Goal: Navigation & Orientation: Find specific page/section

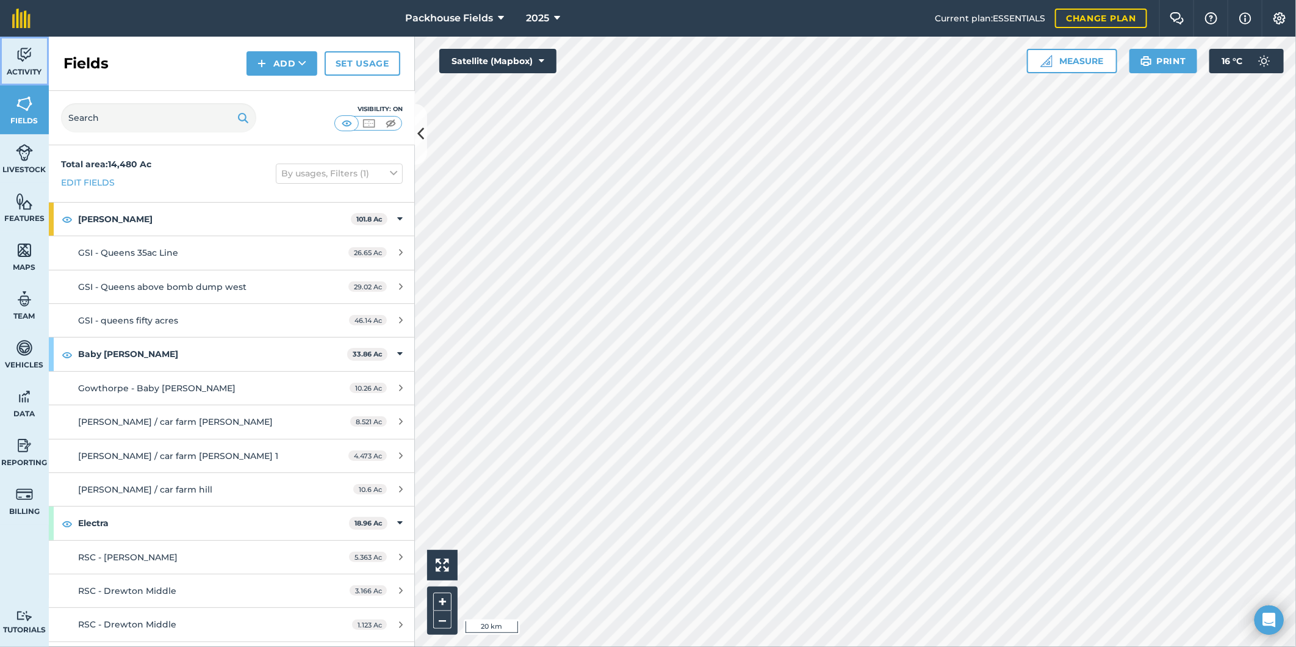
click at [19, 63] on img at bounding box center [24, 55] width 17 height 18
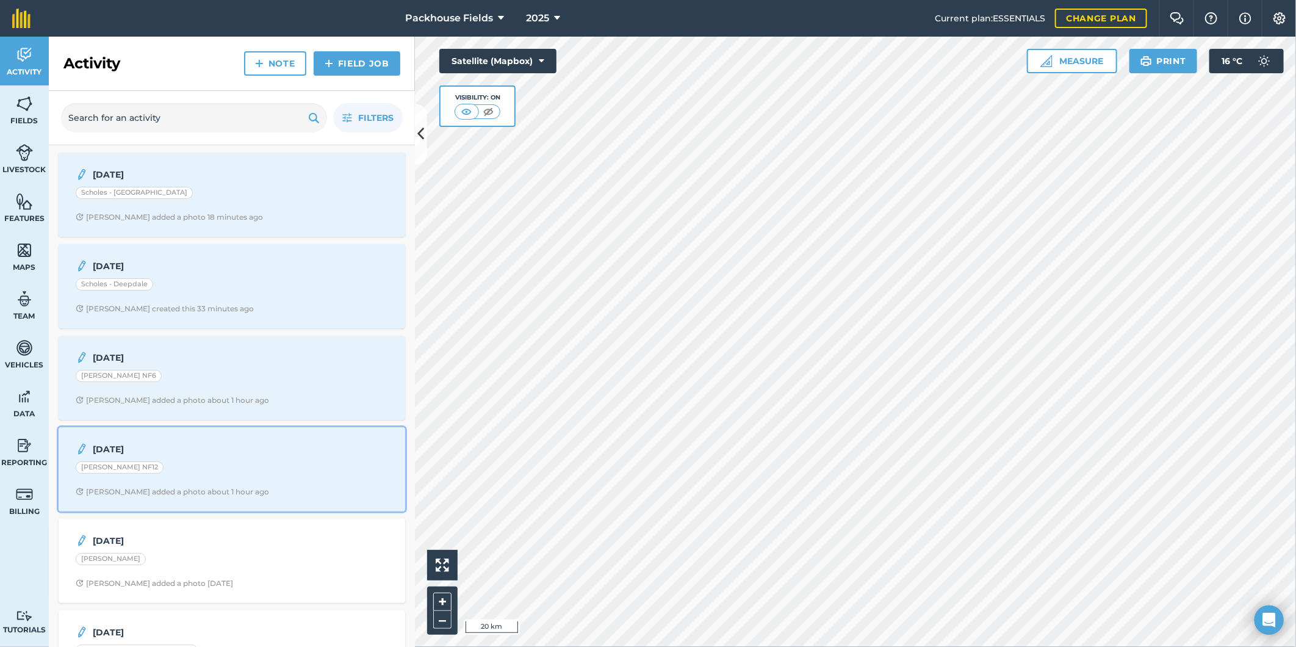
click at [220, 471] on div "[PERSON_NAME] NF12" at bounding box center [232, 469] width 312 height 16
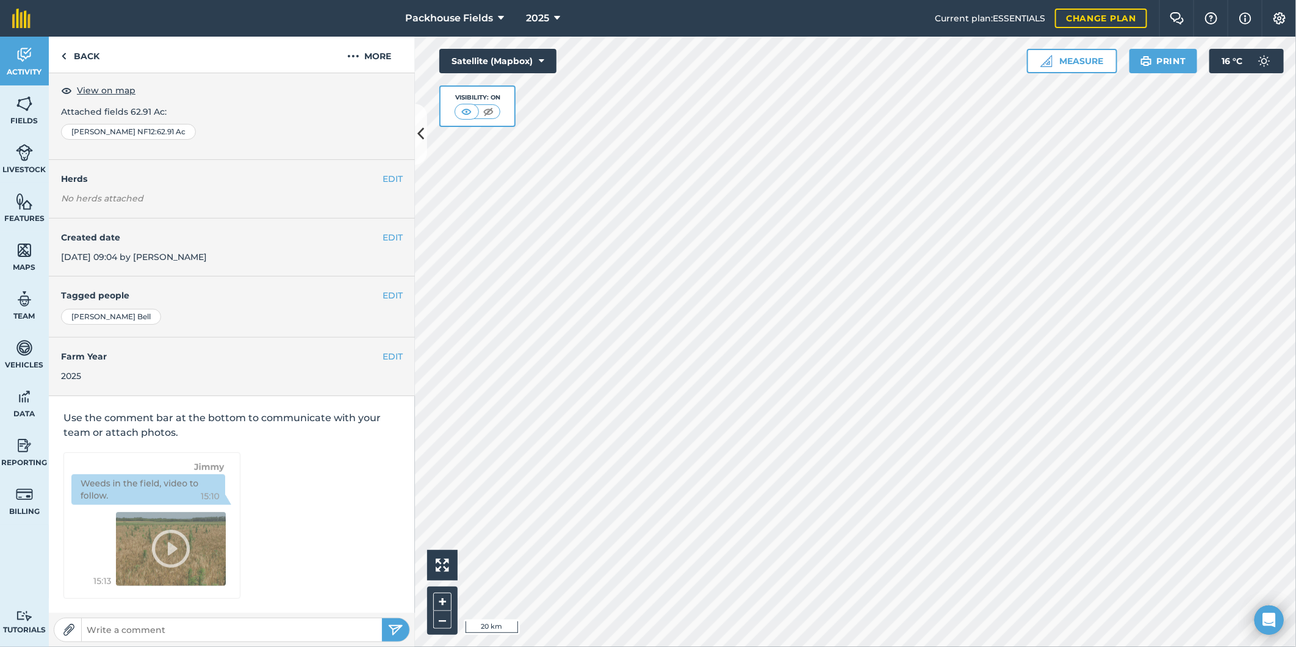
scroll to position [4, 0]
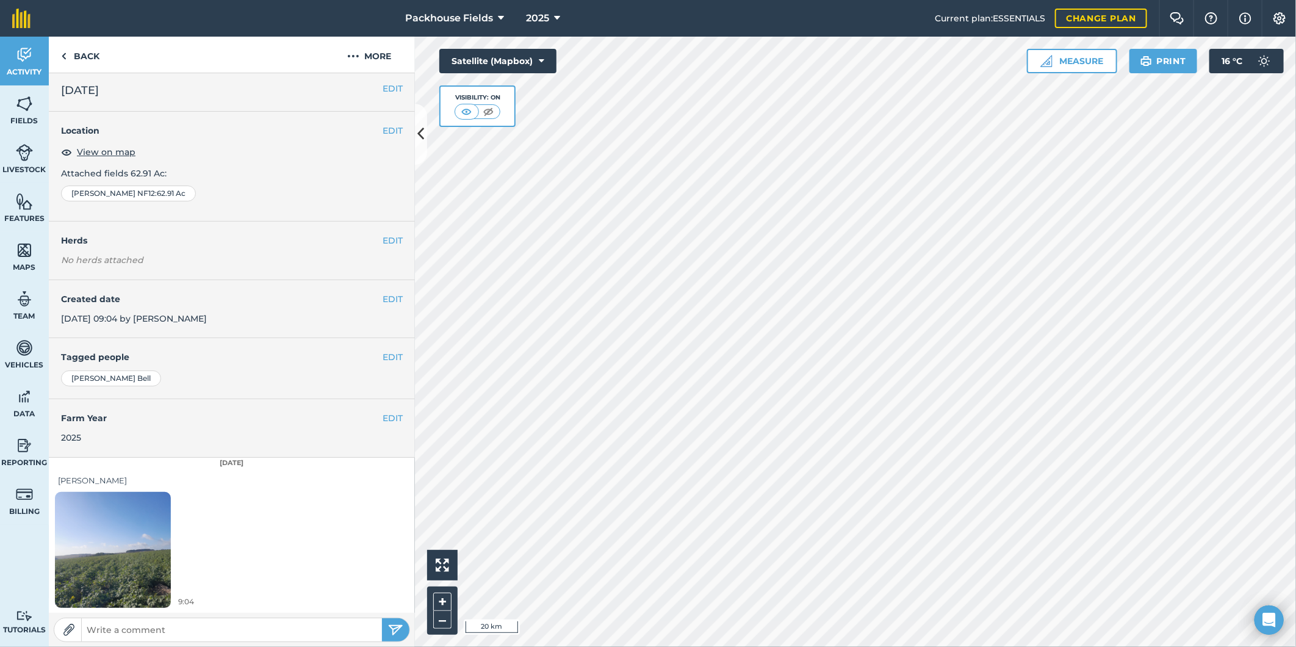
click at [142, 551] on img at bounding box center [113, 549] width 116 height 154
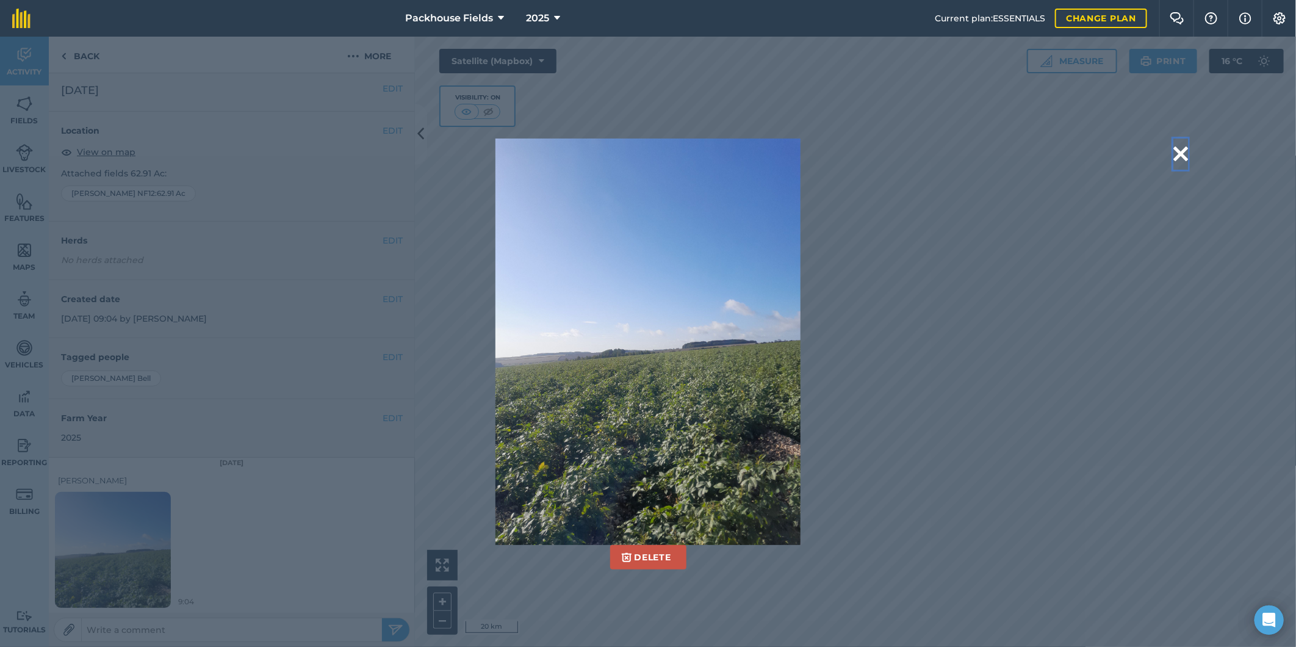
click at [1180, 154] on button at bounding box center [1180, 153] width 15 height 31
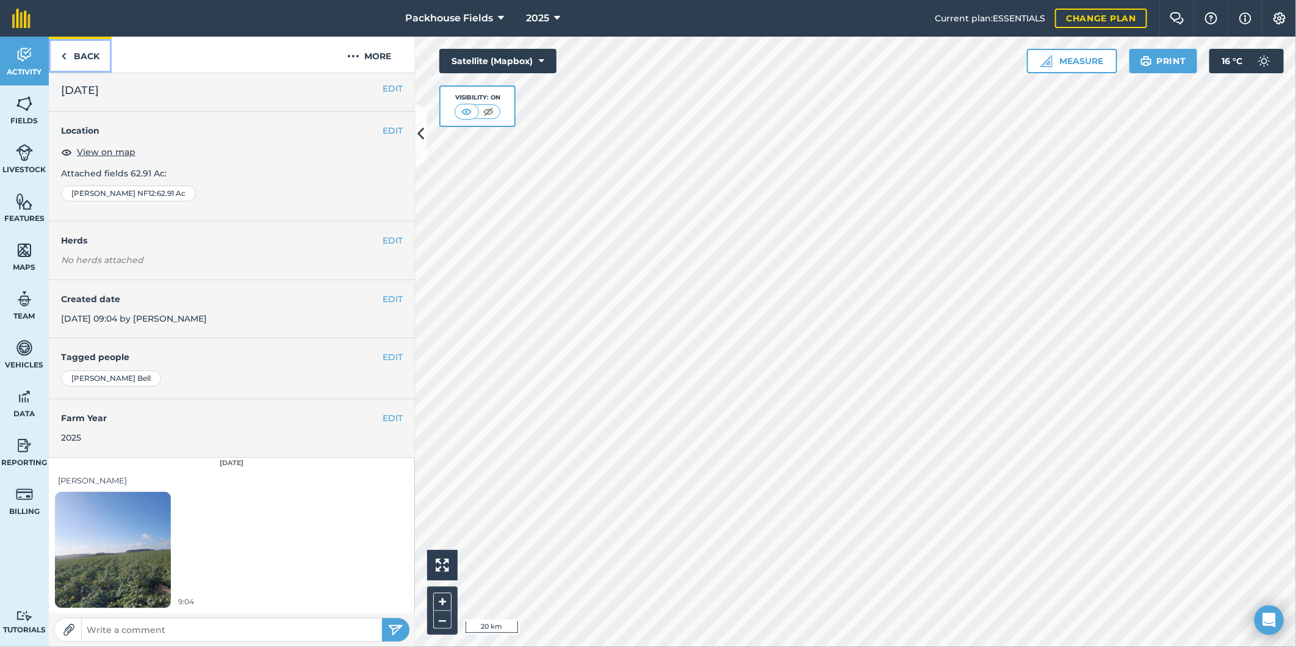
click at [93, 49] on link "Back" at bounding box center [80, 55] width 63 height 36
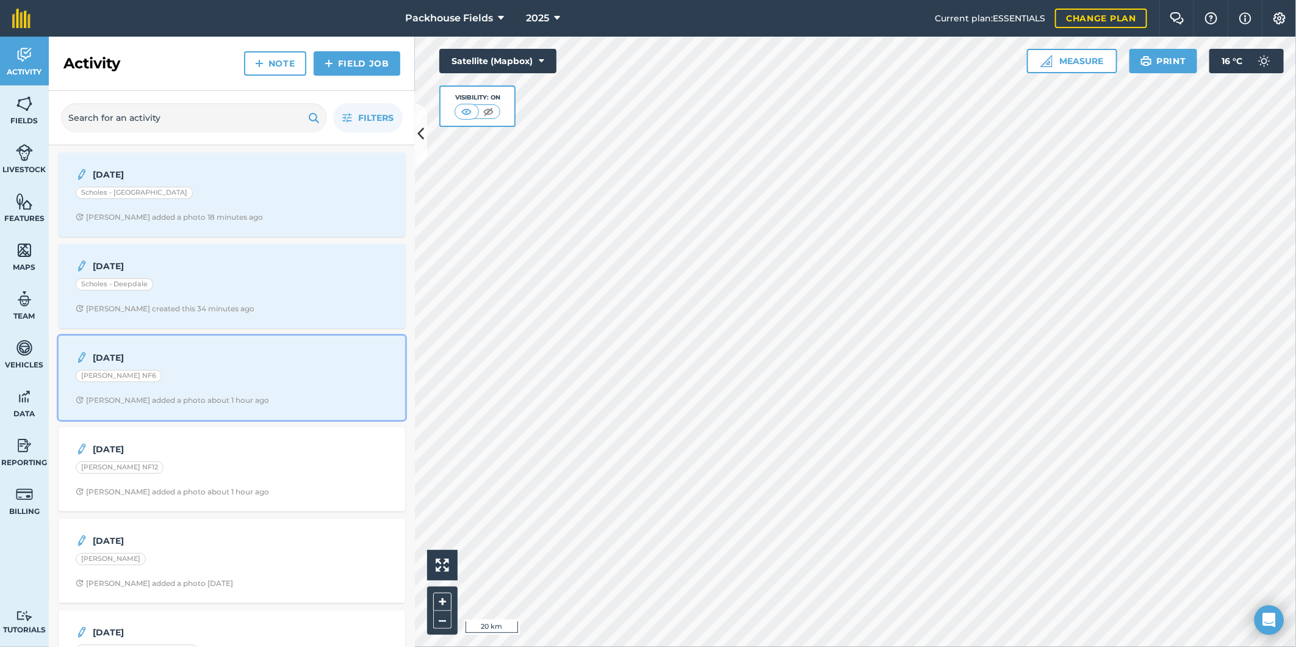
click at [197, 389] on div "8.9.25 Fisher NF6 Alice B added a photo about 1 hour ago" at bounding box center [232, 378] width 332 height 70
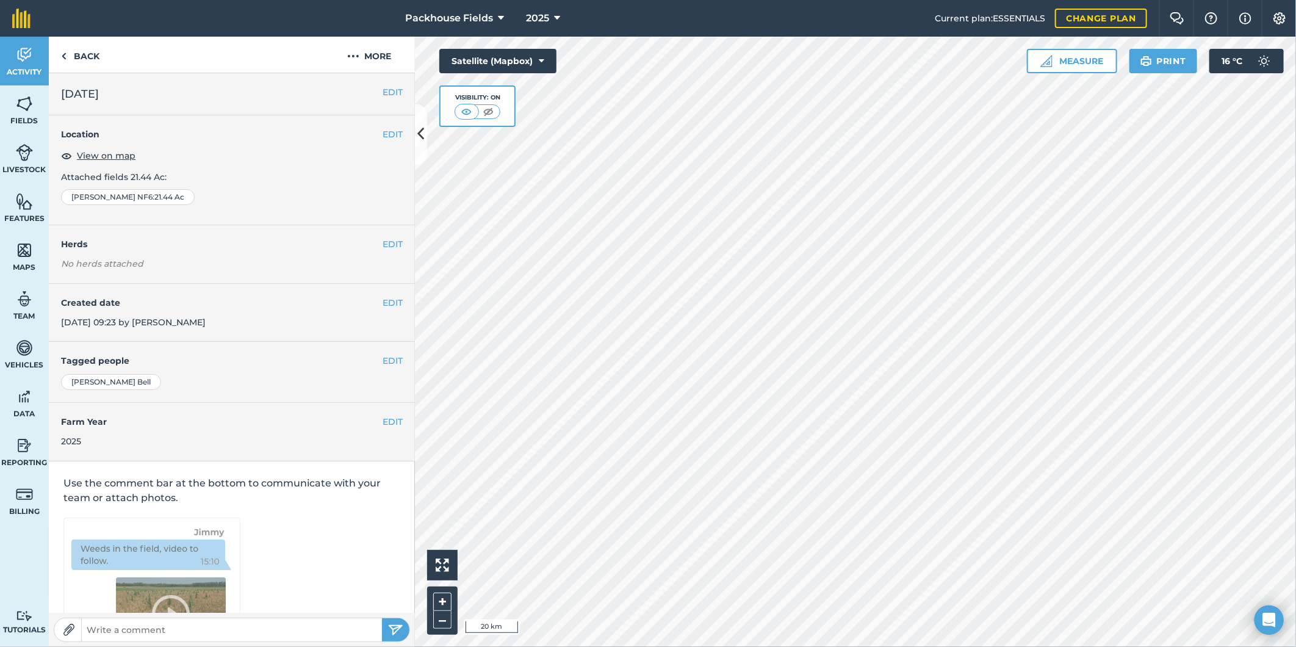
scroll to position [4, 0]
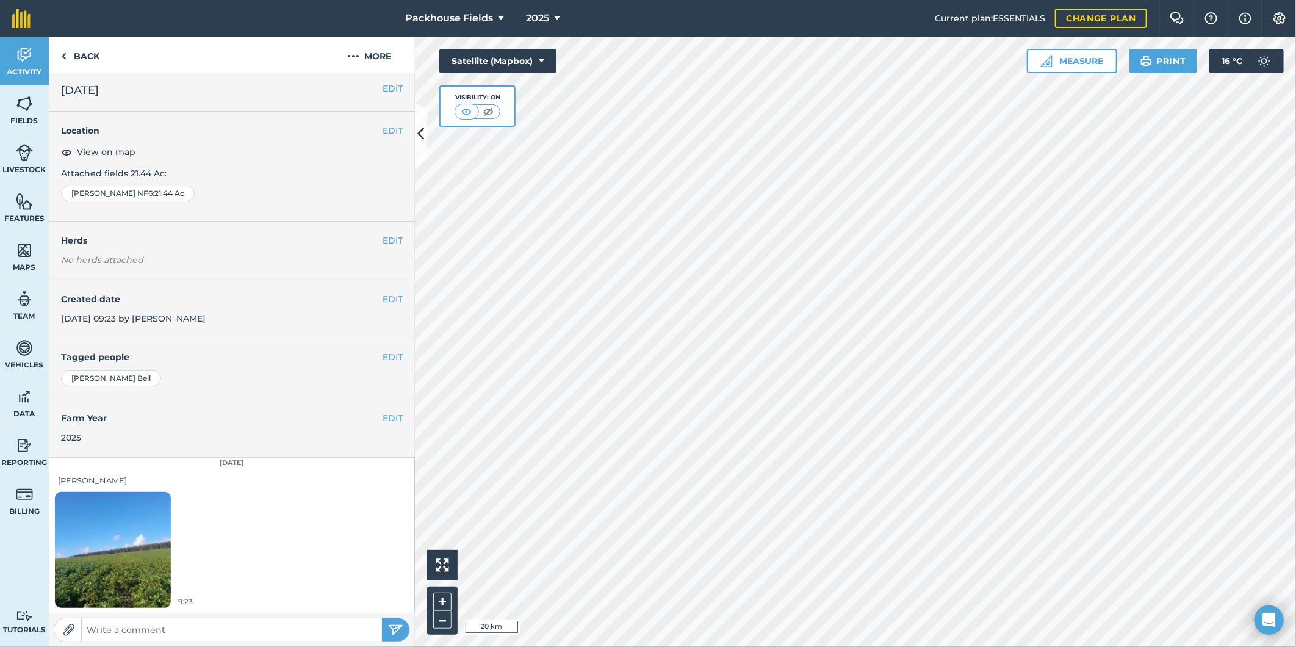
click at [99, 540] on img at bounding box center [113, 549] width 116 height 154
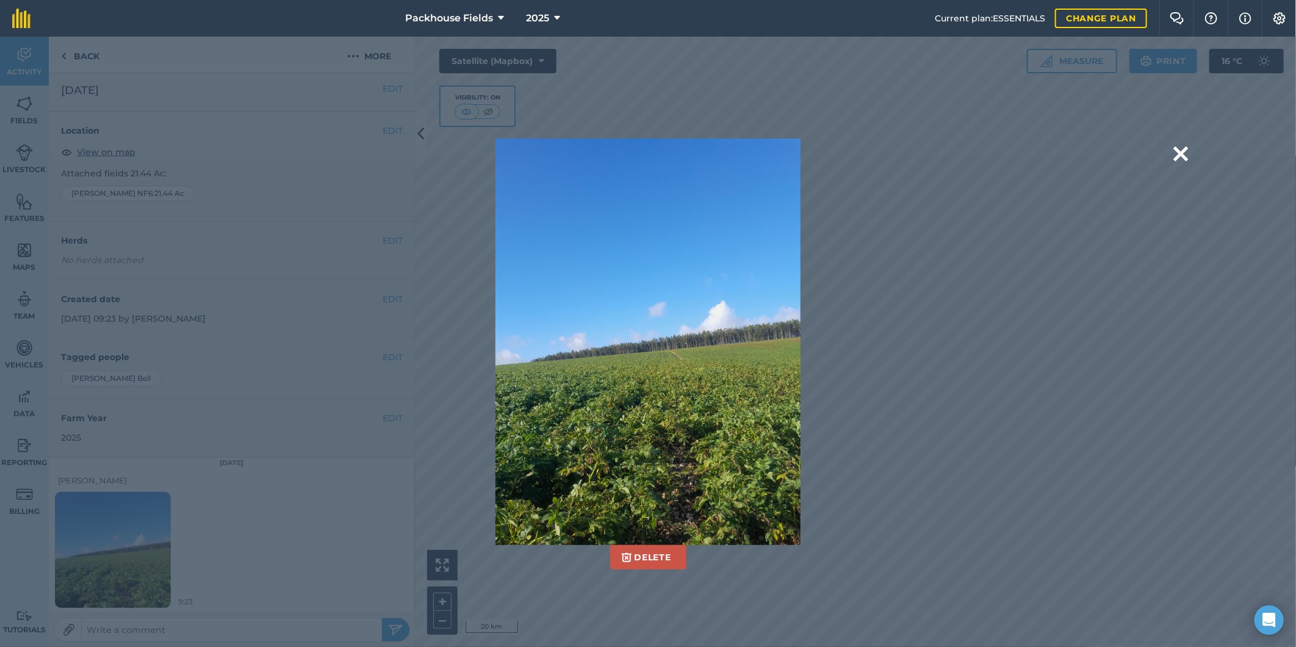
click at [1172, 147] on div "Delete Are you sure you would like to delete this image? Delete" at bounding box center [648, 341] width 1080 height 407
click at [1189, 153] on div "Delete Are you sure you would like to delete this image? Delete" at bounding box center [648, 342] width 1296 height 610
click at [1175, 150] on button at bounding box center [1180, 153] width 15 height 31
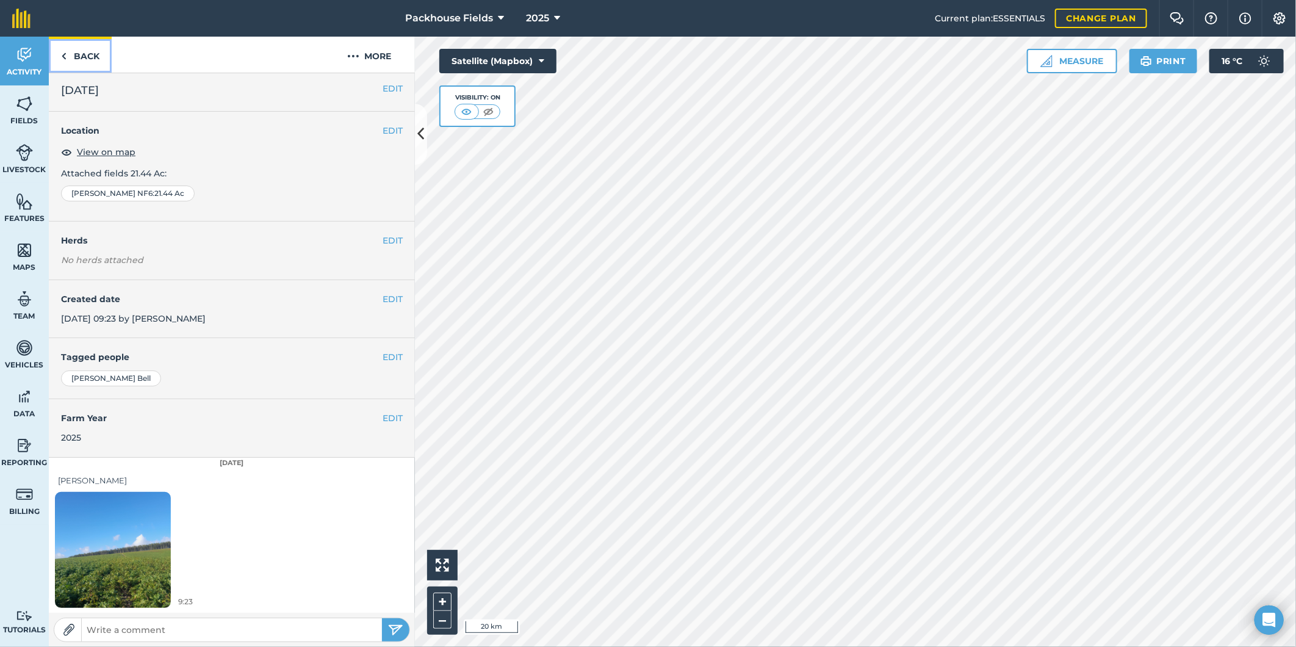
click at [81, 39] on link "Back" at bounding box center [80, 55] width 63 height 36
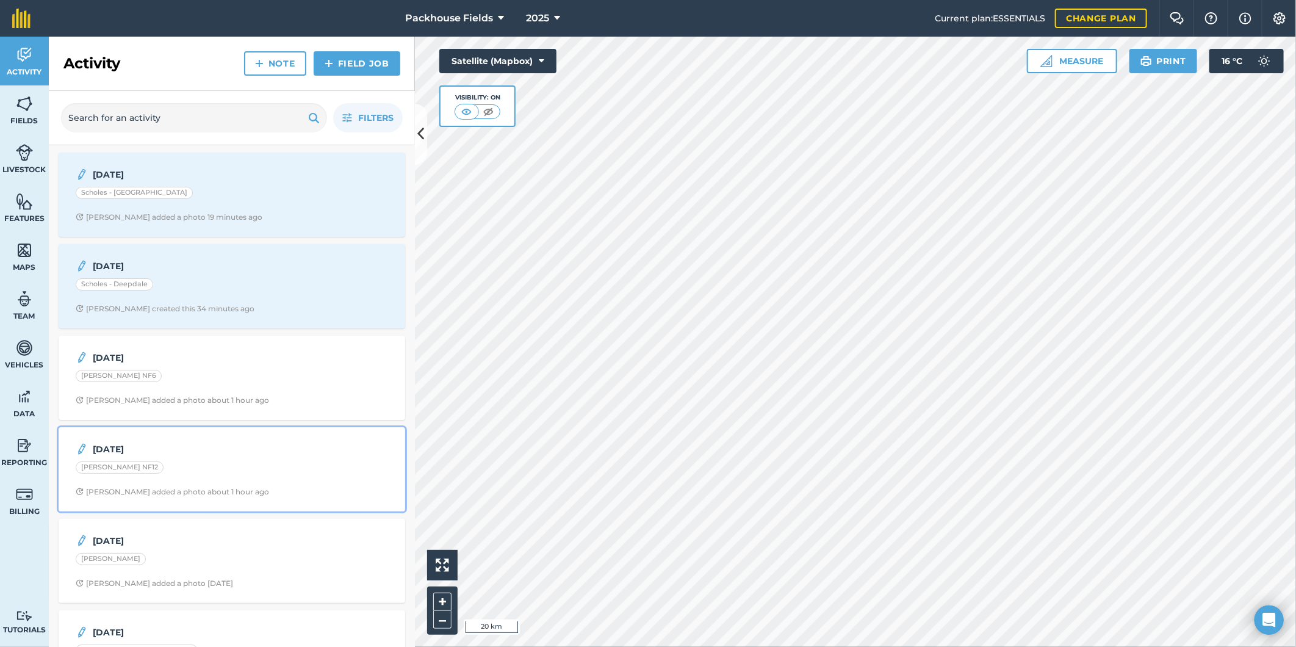
click at [197, 470] on div "[PERSON_NAME] NF12" at bounding box center [232, 469] width 312 height 16
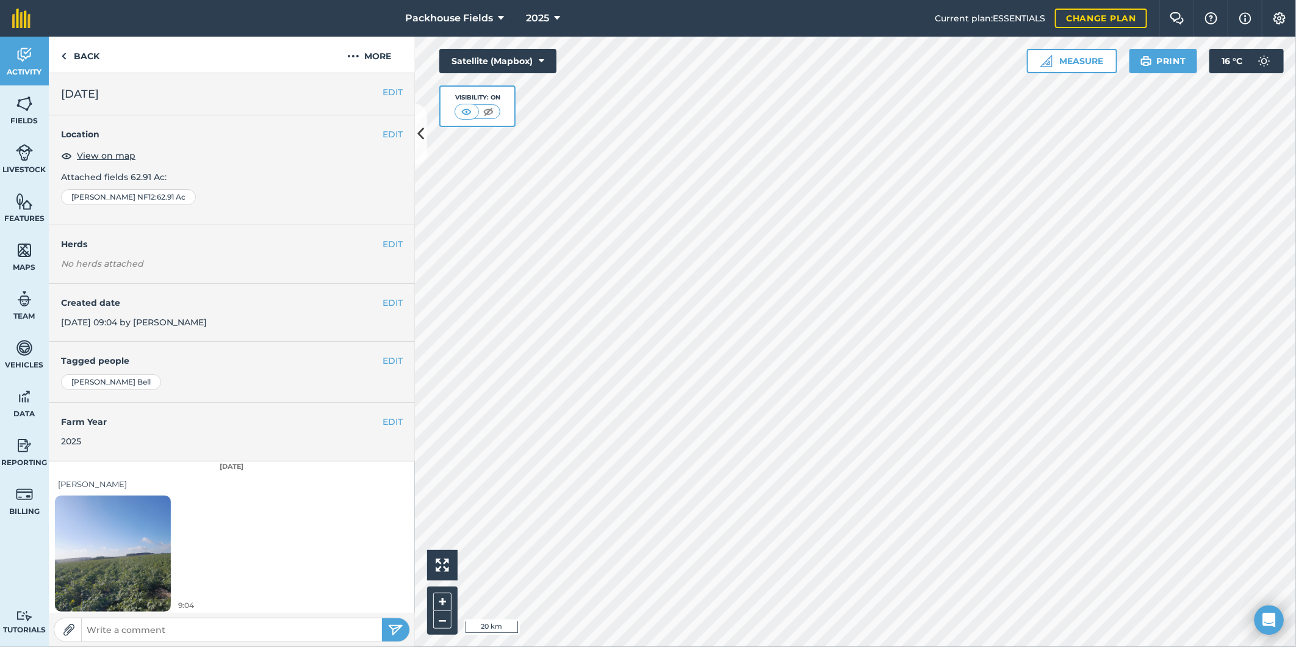
scroll to position [4, 0]
click at [133, 532] on img at bounding box center [113, 549] width 116 height 154
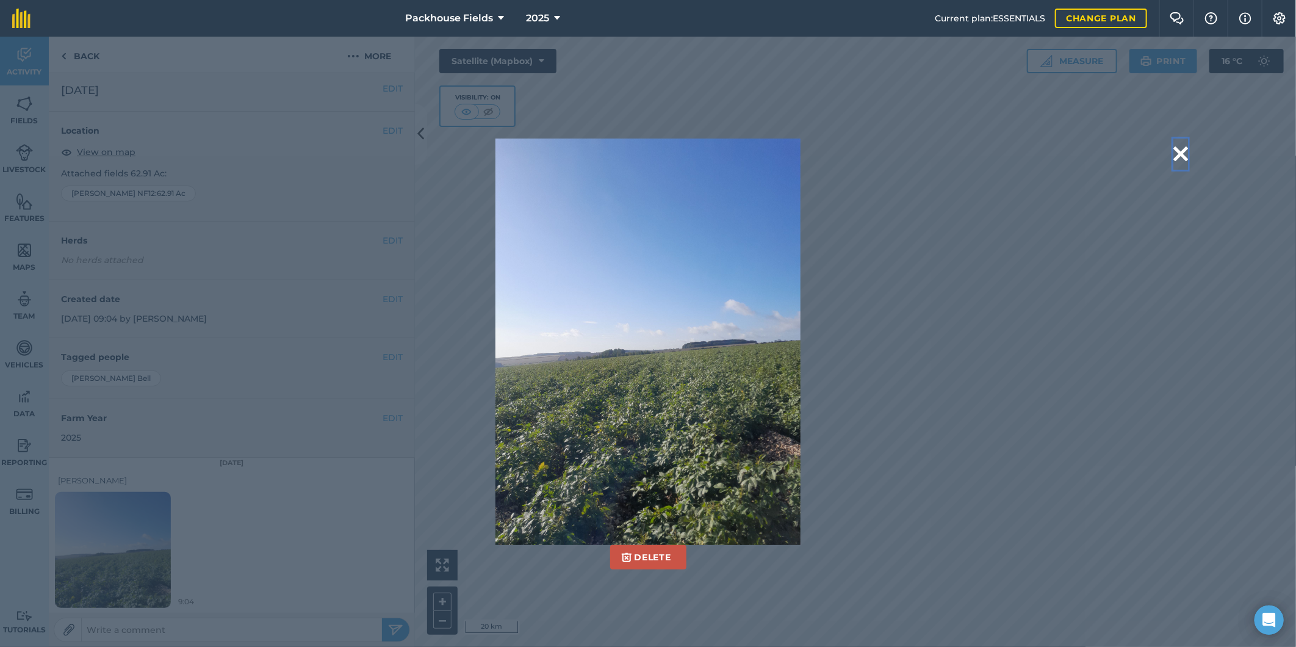
click at [1181, 149] on button at bounding box center [1180, 153] width 15 height 31
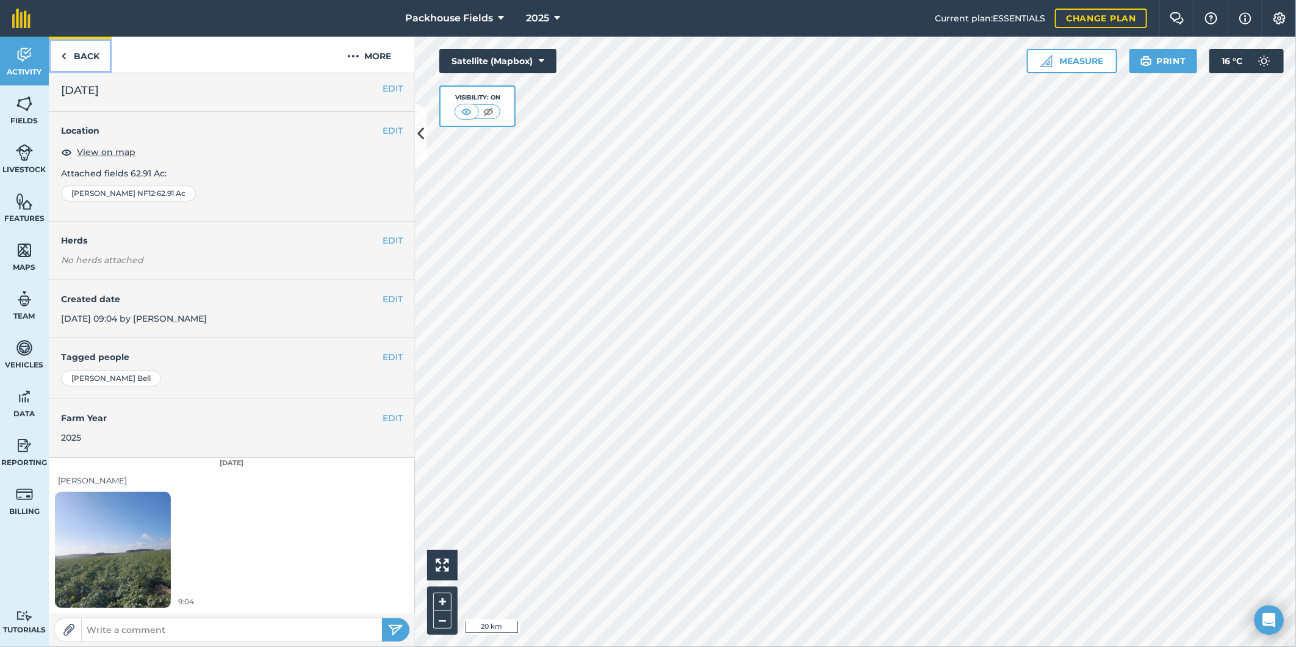
click at [88, 68] on link "Back" at bounding box center [80, 55] width 63 height 36
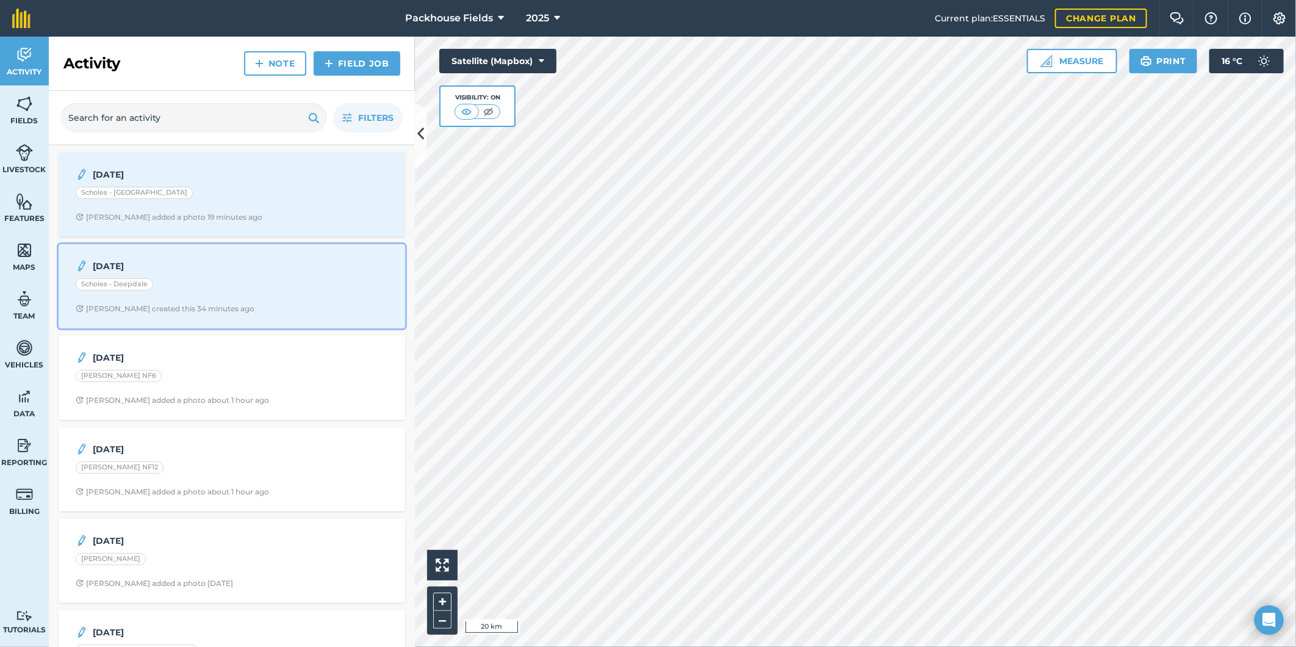
click at [198, 285] on div "Scholes - Deepdale" at bounding box center [232, 286] width 312 height 16
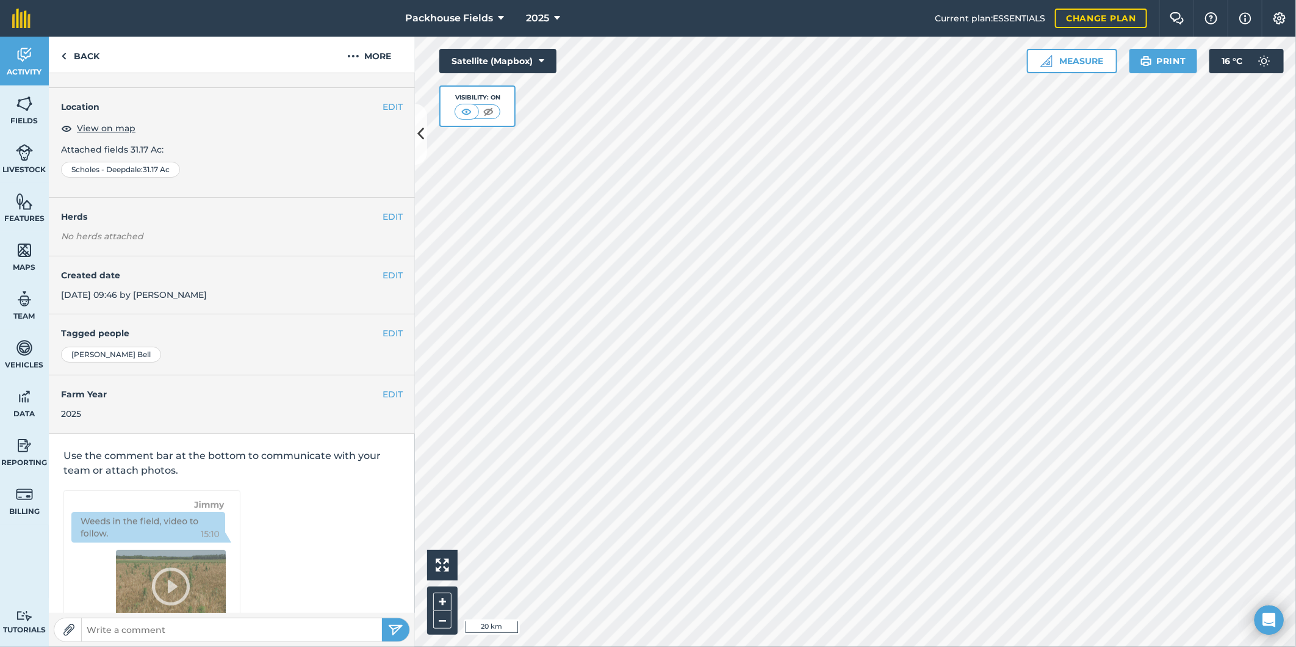
scroll to position [65, 0]
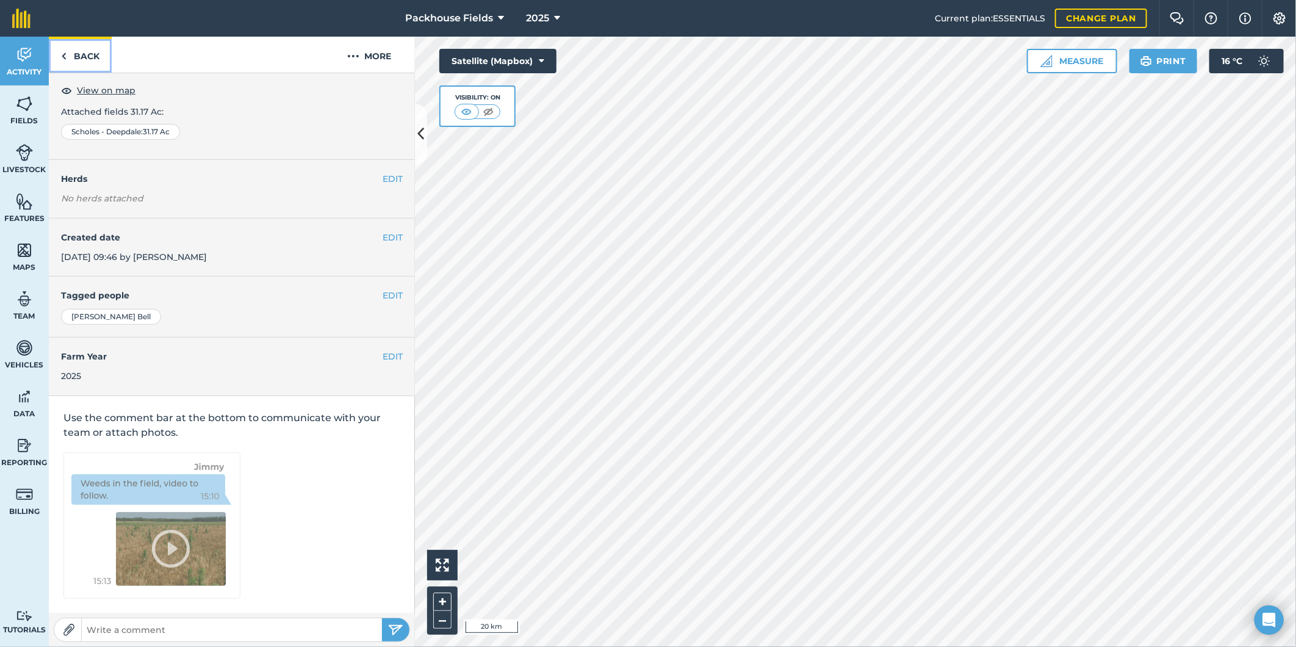
click at [92, 53] on link "Back" at bounding box center [80, 55] width 63 height 36
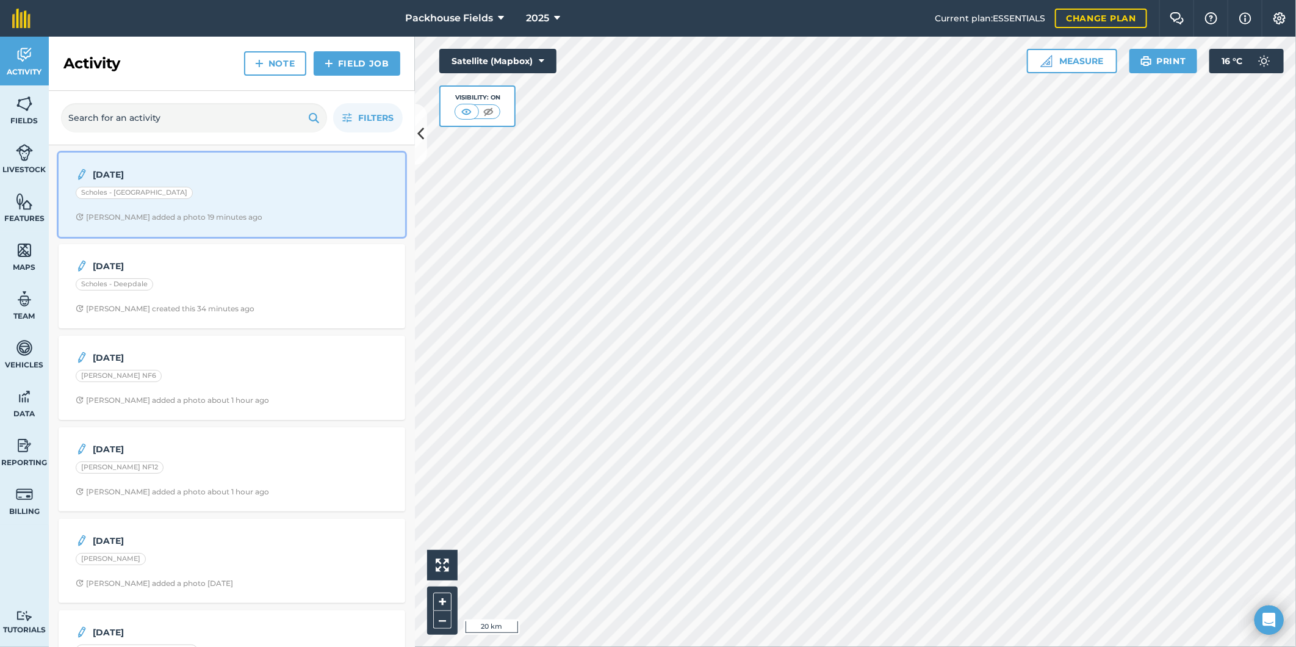
click at [205, 201] on div "Scholes - [GEOGRAPHIC_DATA]" at bounding box center [232, 195] width 312 height 16
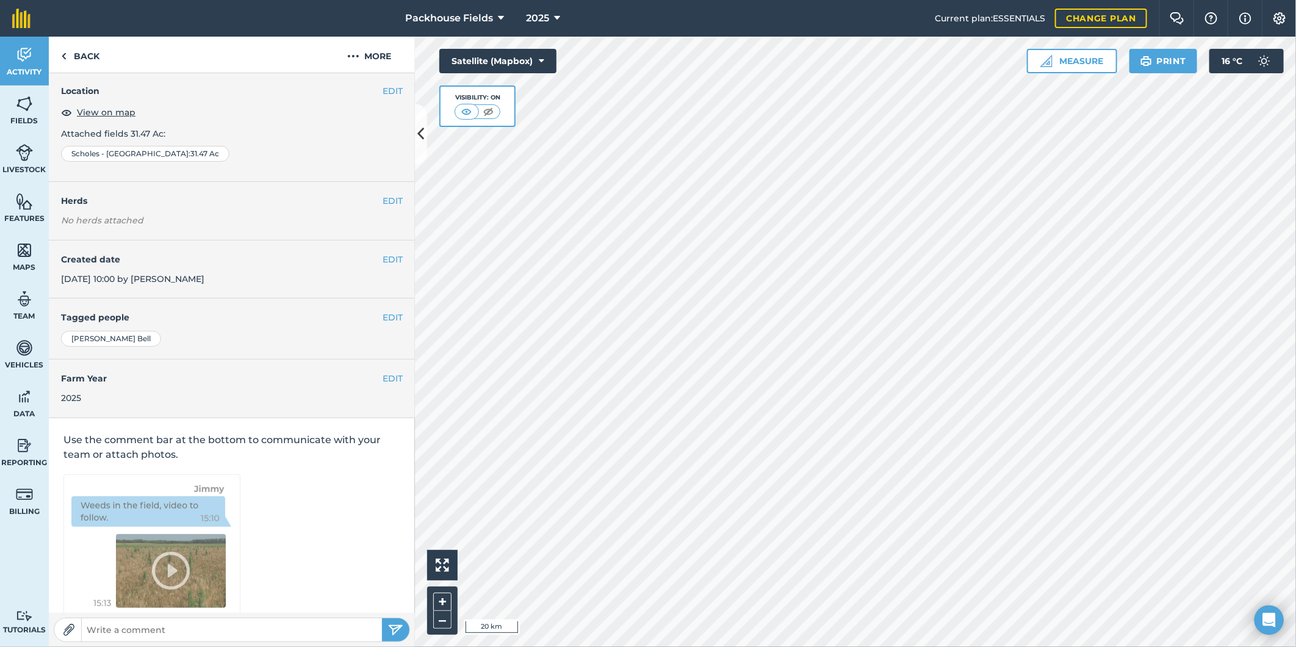
scroll to position [4, 0]
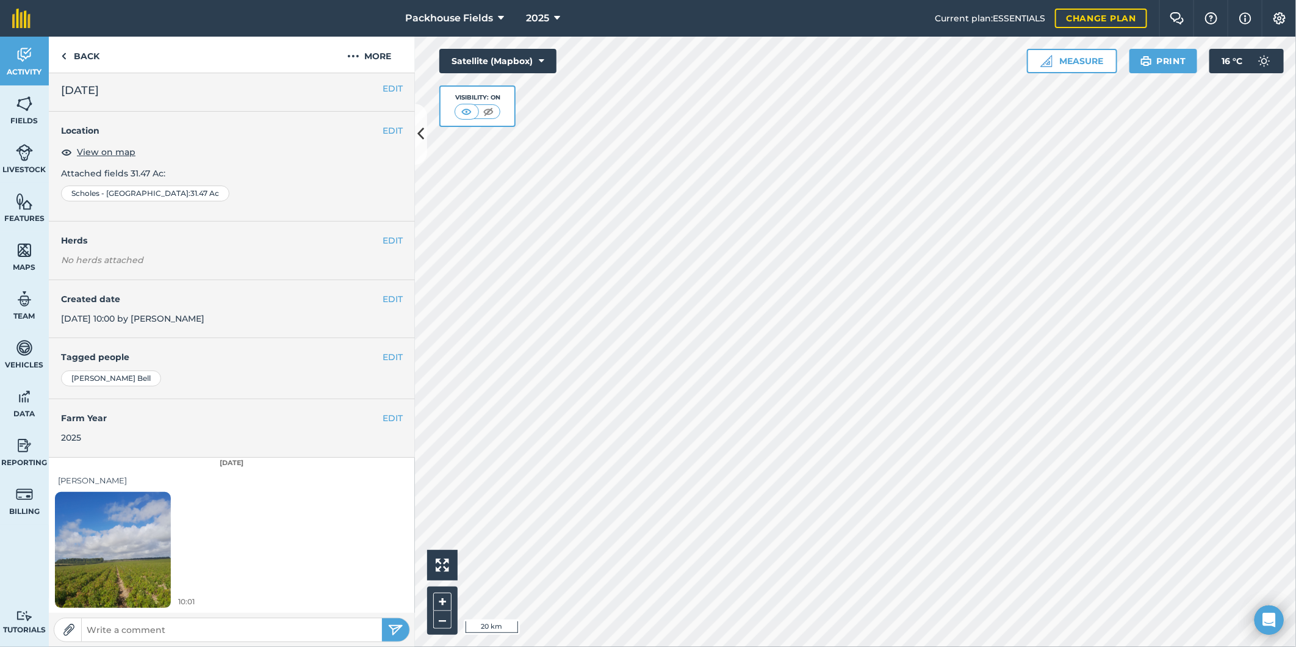
click at [129, 547] on img at bounding box center [113, 549] width 116 height 154
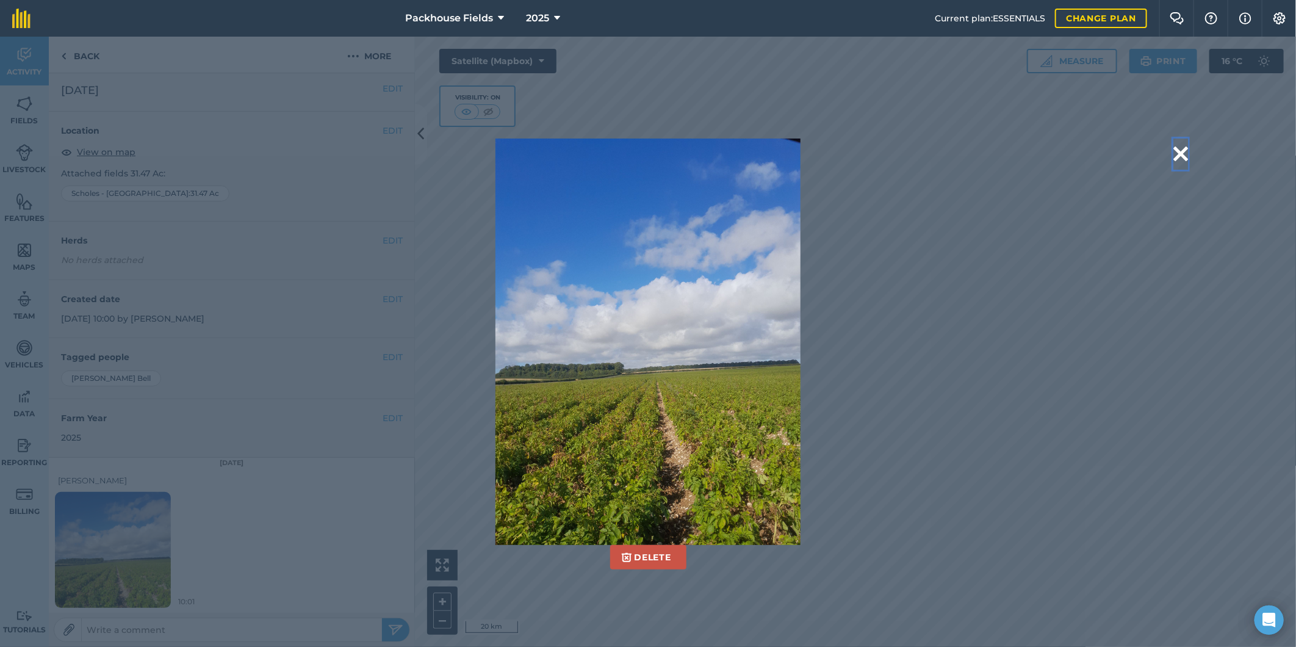
click at [1180, 154] on button at bounding box center [1180, 153] width 15 height 31
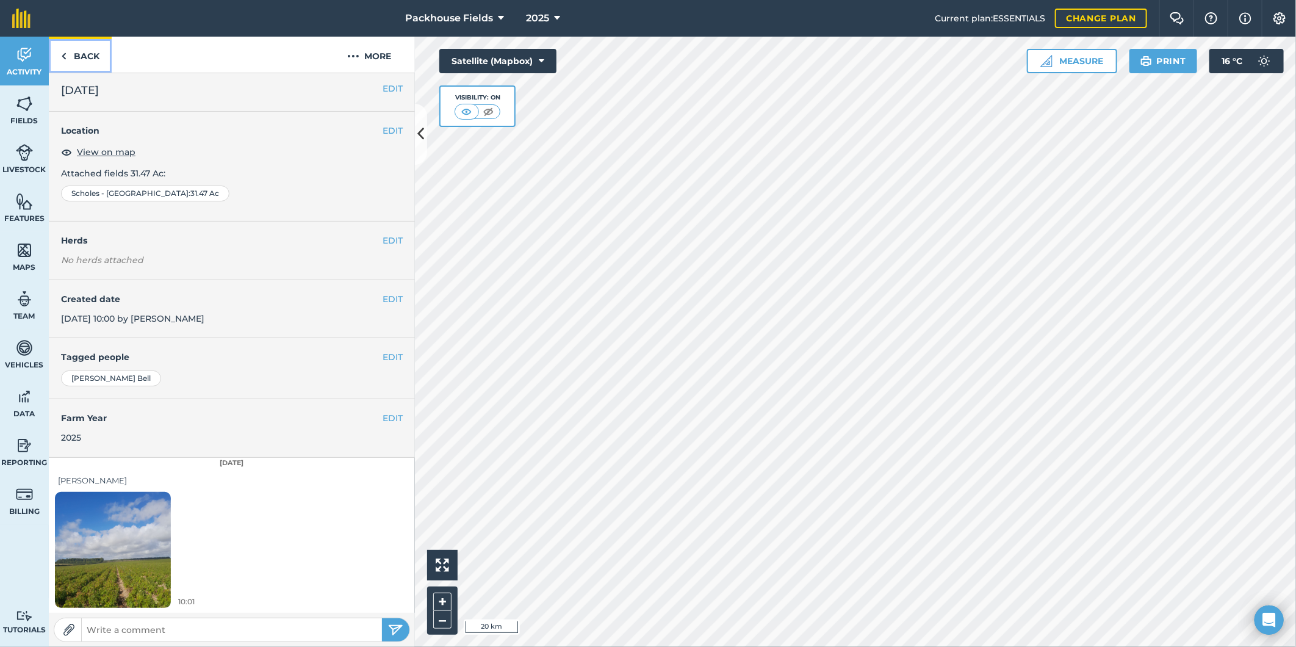
click at [87, 53] on link "Back" at bounding box center [80, 55] width 63 height 36
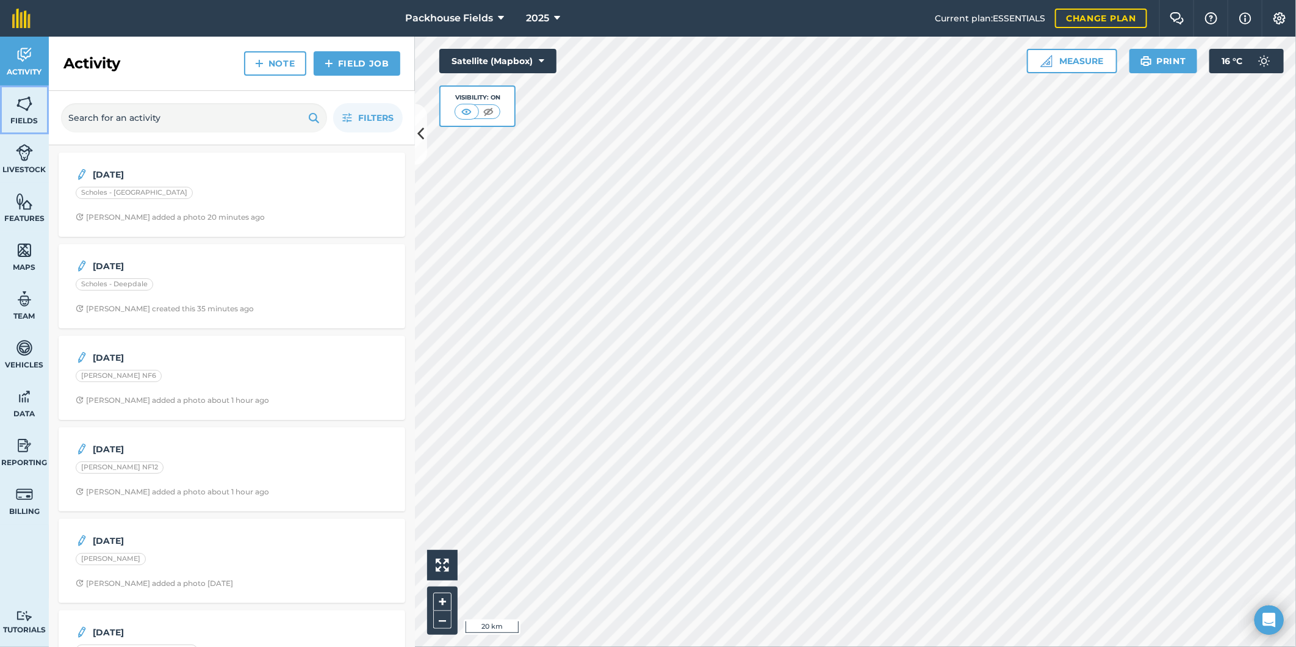
click at [21, 105] on img at bounding box center [24, 104] width 17 height 18
